Goal: Find specific page/section: Find specific page/section

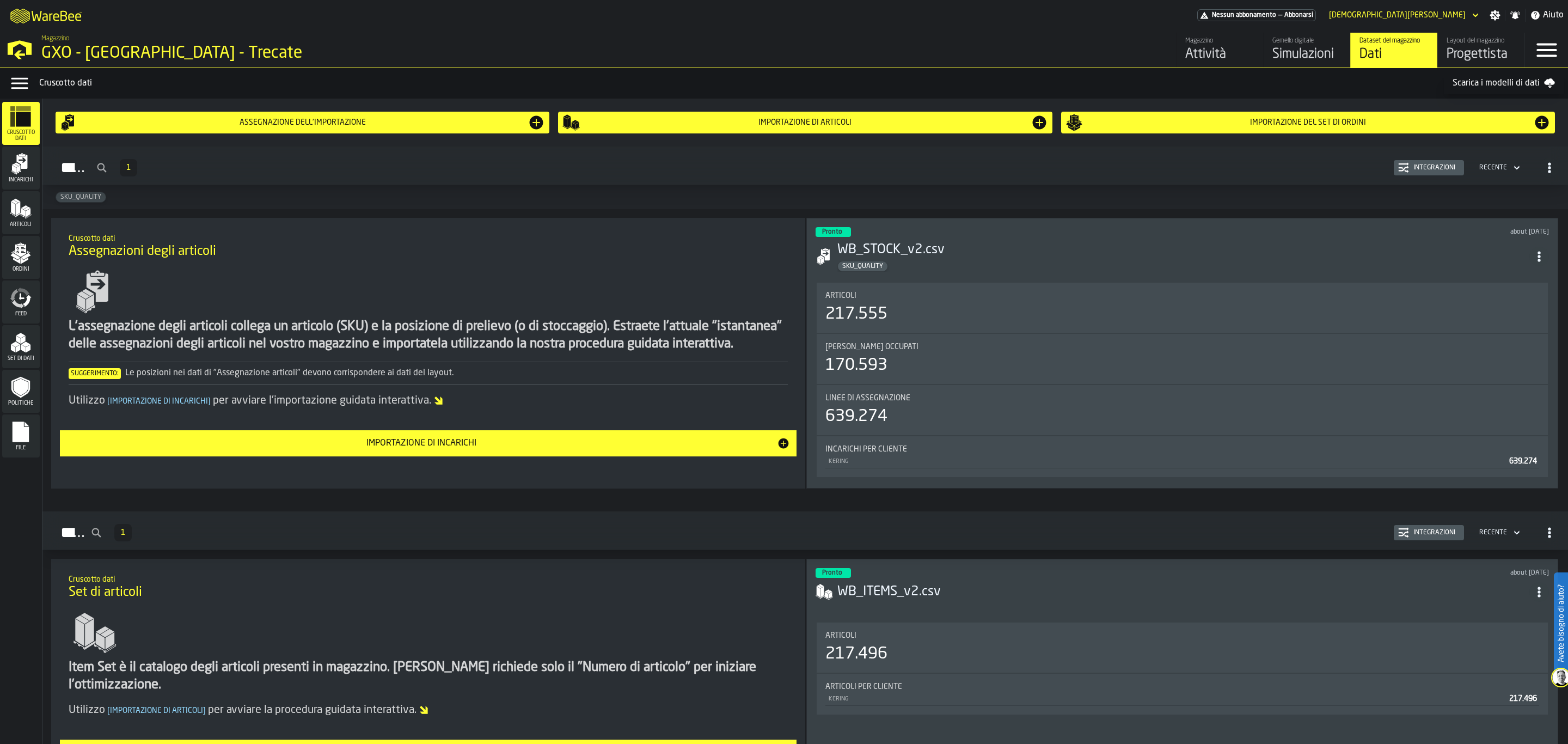
click at [1485, 51] on div "Progettista" at bounding box center [1481, 54] width 69 height 17
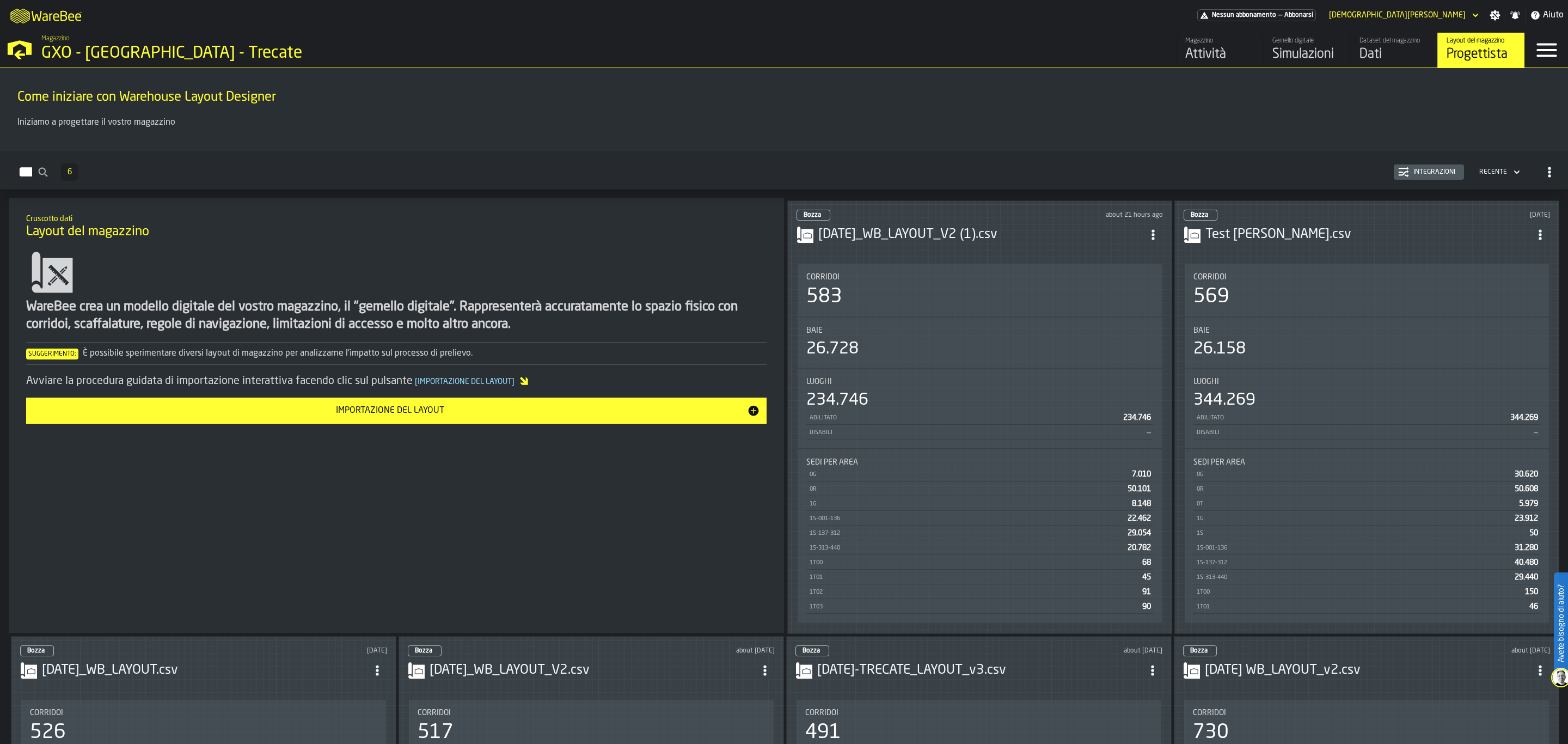
drag, startPoint x: 1143, startPoint y: 110, endPoint x: 1141, endPoint y: 103, distance: 7.3
click at [1142, 113] on div "Come iniziare con Warehouse Layout Designer" at bounding box center [784, 96] width 1551 height 37
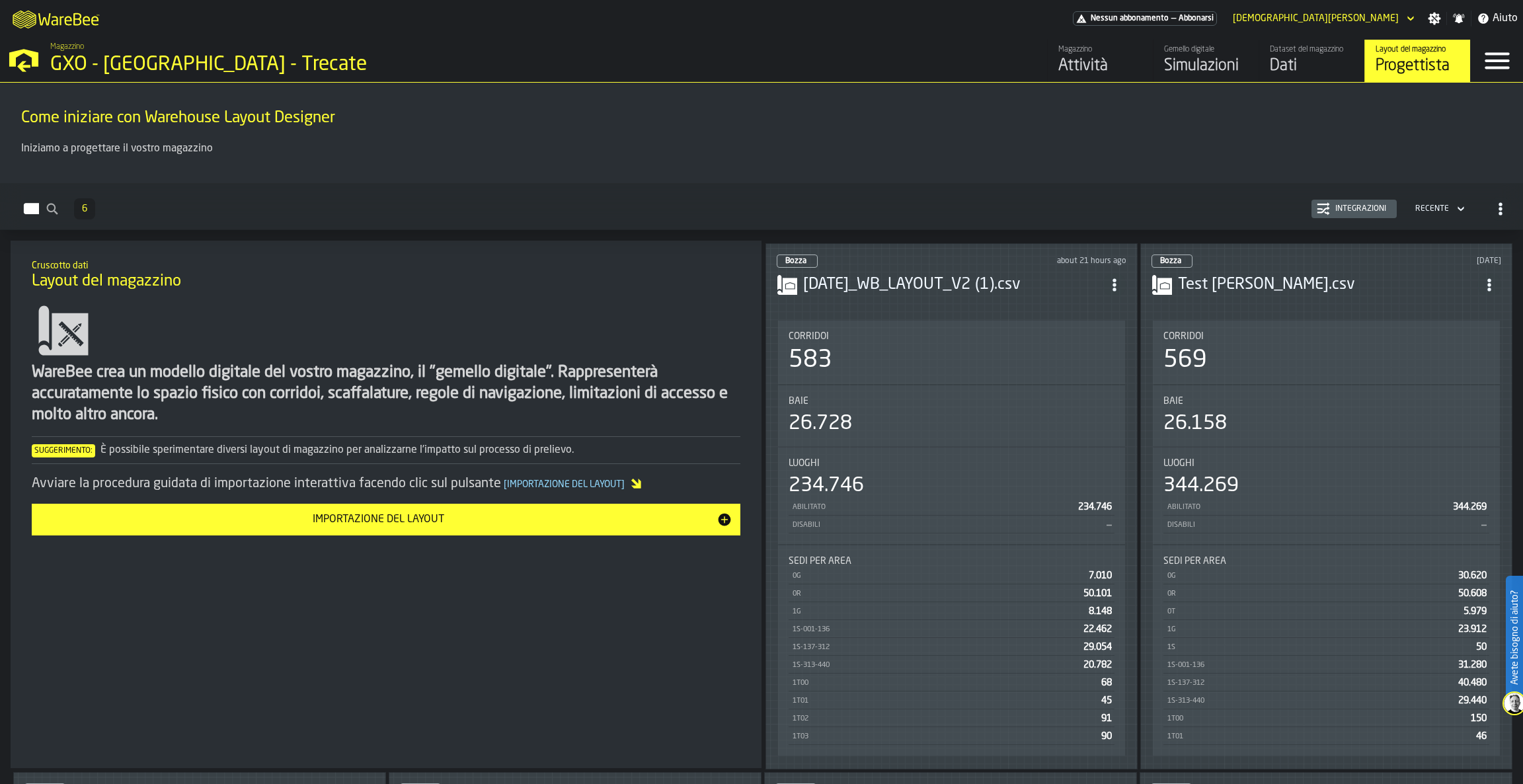
click at [1321, 61] on div "Dati" at bounding box center [1311, 65] width 84 height 21
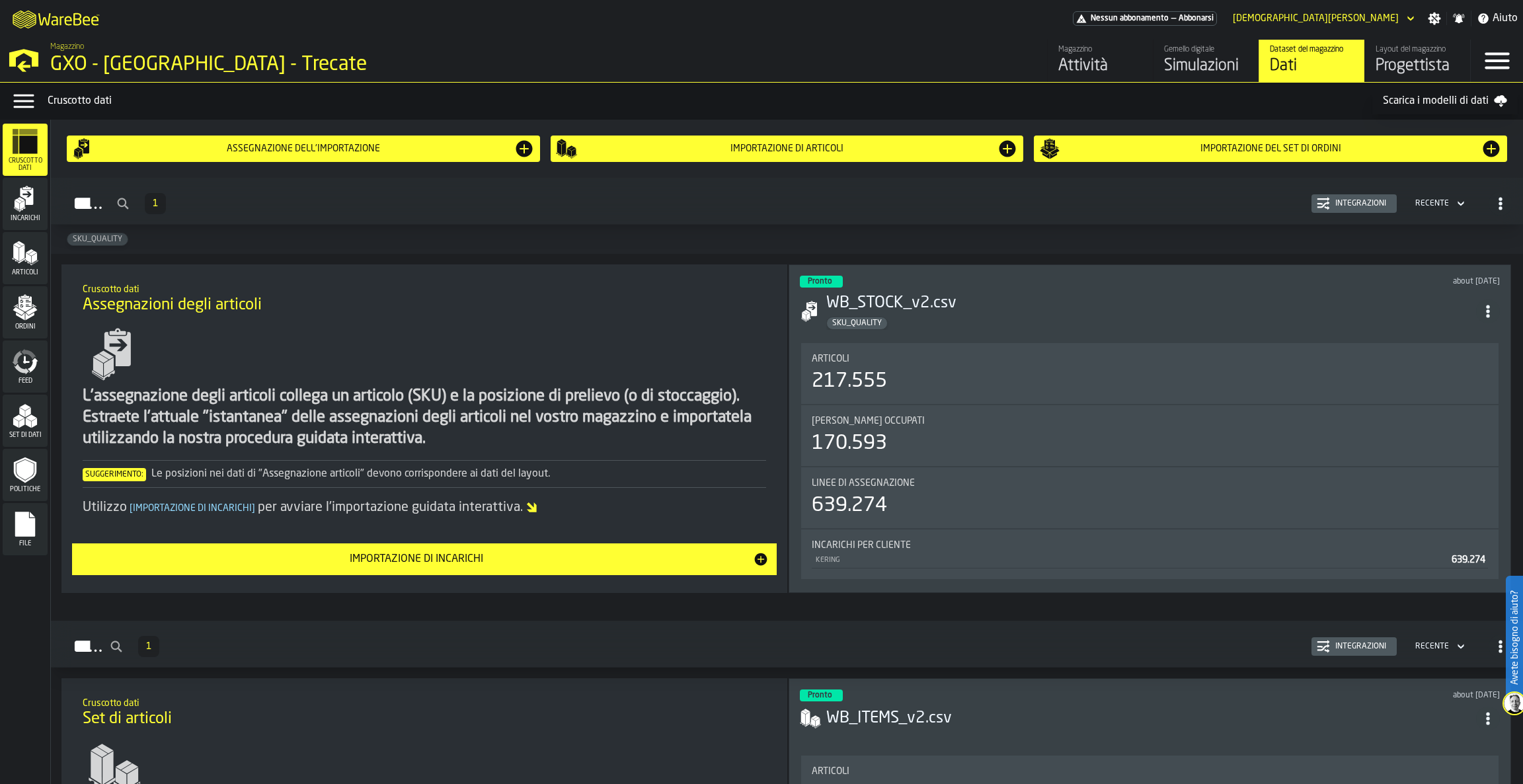
click at [19, 193] on icon "menu Incarichi" at bounding box center [25, 199] width 26 height 26
